Goal: Check status: Check status

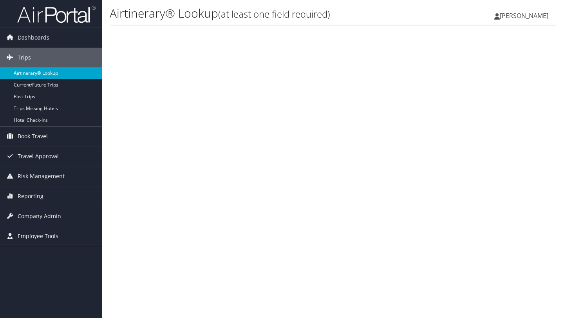
click at [69, 71] on link "Airtinerary® Lookup" at bounding box center [51, 73] width 102 height 12
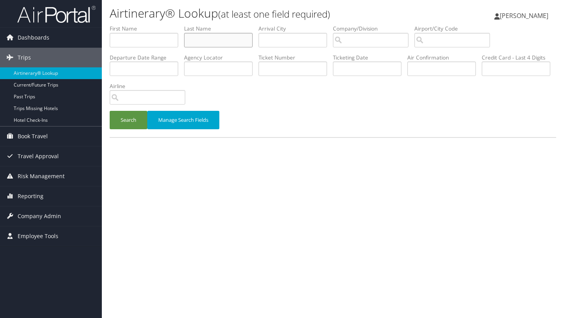
click at [198, 41] on input "text" at bounding box center [218, 40] width 68 height 14
type input "k"
type input "kober"
click at [129, 119] on button "Search" at bounding box center [129, 120] width 38 height 18
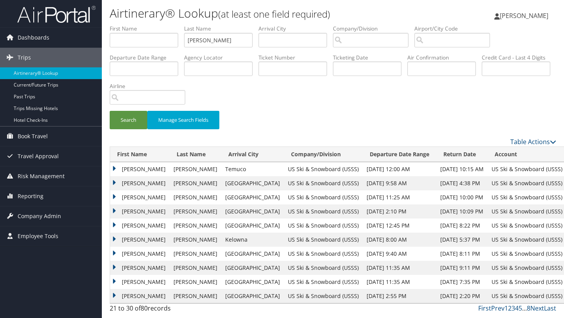
click at [115, 165] on td "Joshua" at bounding box center [139, 169] width 59 height 14
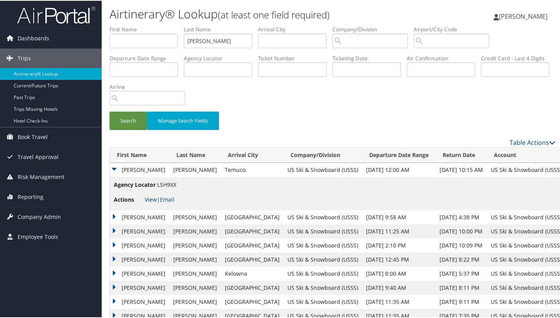
click at [148, 200] on link "View" at bounding box center [151, 198] width 12 height 7
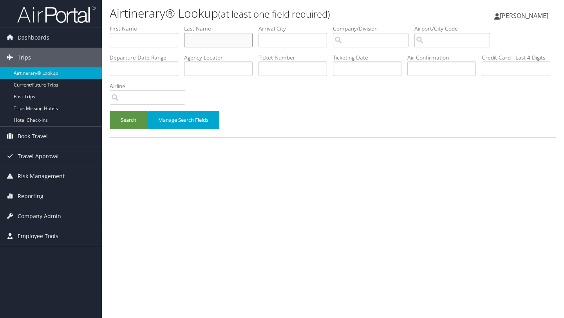
click at [201, 37] on input "text" at bounding box center [218, 40] width 68 height 14
type input "kober"
click at [125, 123] on button "Search" at bounding box center [129, 120] width 38 height 18
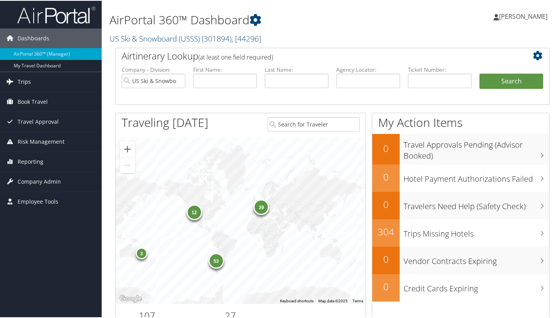
click at [21, 82] on span "Trips" at bounding box center [24, 81] width 13 height 20
